Goal: Register for event/course

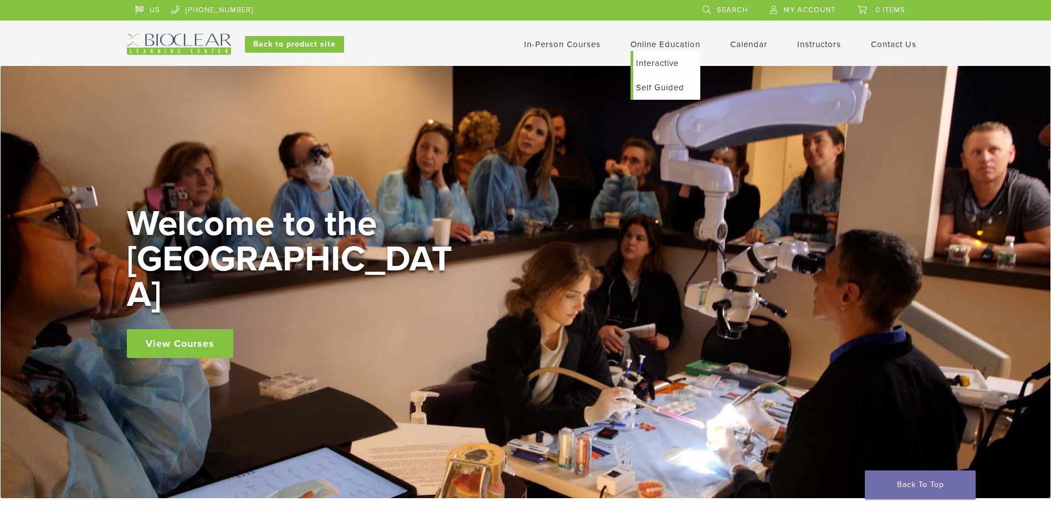
click at [693, 49] on li "Online Education Interactive Self Guided" at bounding box center [665, 44] width 70 height 13
click at [670, 48] on link "Online Education" at bounding box center [665, 44] width 70 height 10
click at [666, 63] on link "Interactive" at bounding box center [666, 63] width 67 height 24
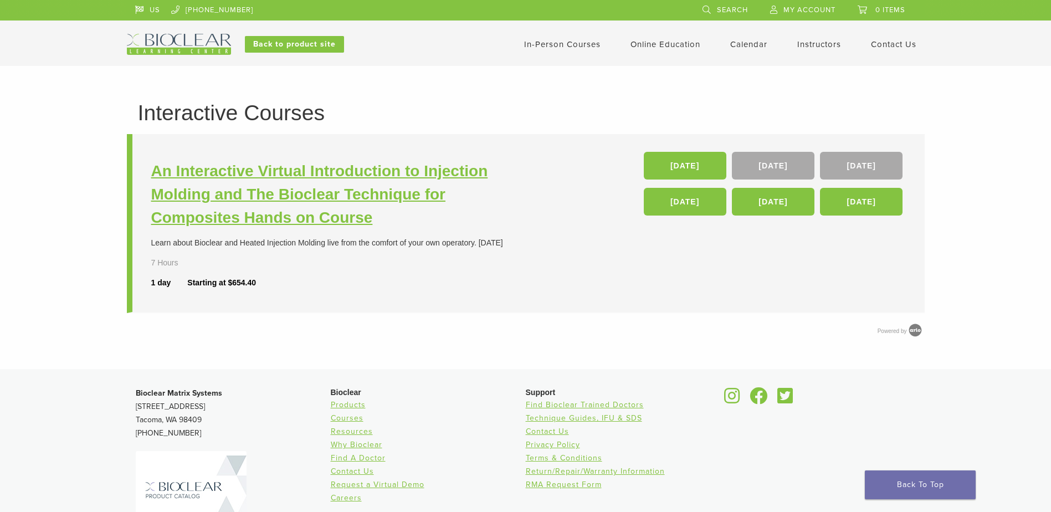
click at [390, 173] on h3 "An Interactive Virtual Introduction to Injection Molding and The Bioclear Techn…" at bounding box center [339, 195] width 377 height 70
click at [250, 200] on h3 "An Interactive Virtual Introduction to Injection Molding and The Bioclear Techn…" at bounding box center [339, 195] width 377 height 70
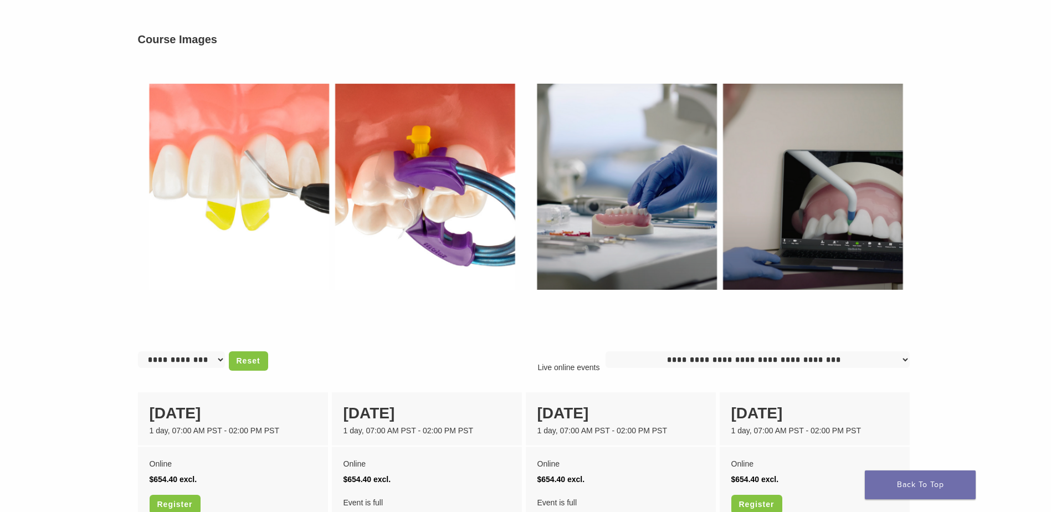
scroll to position [609, 0]
